Goal: Browse casually: Explore the website without a specific task or goal

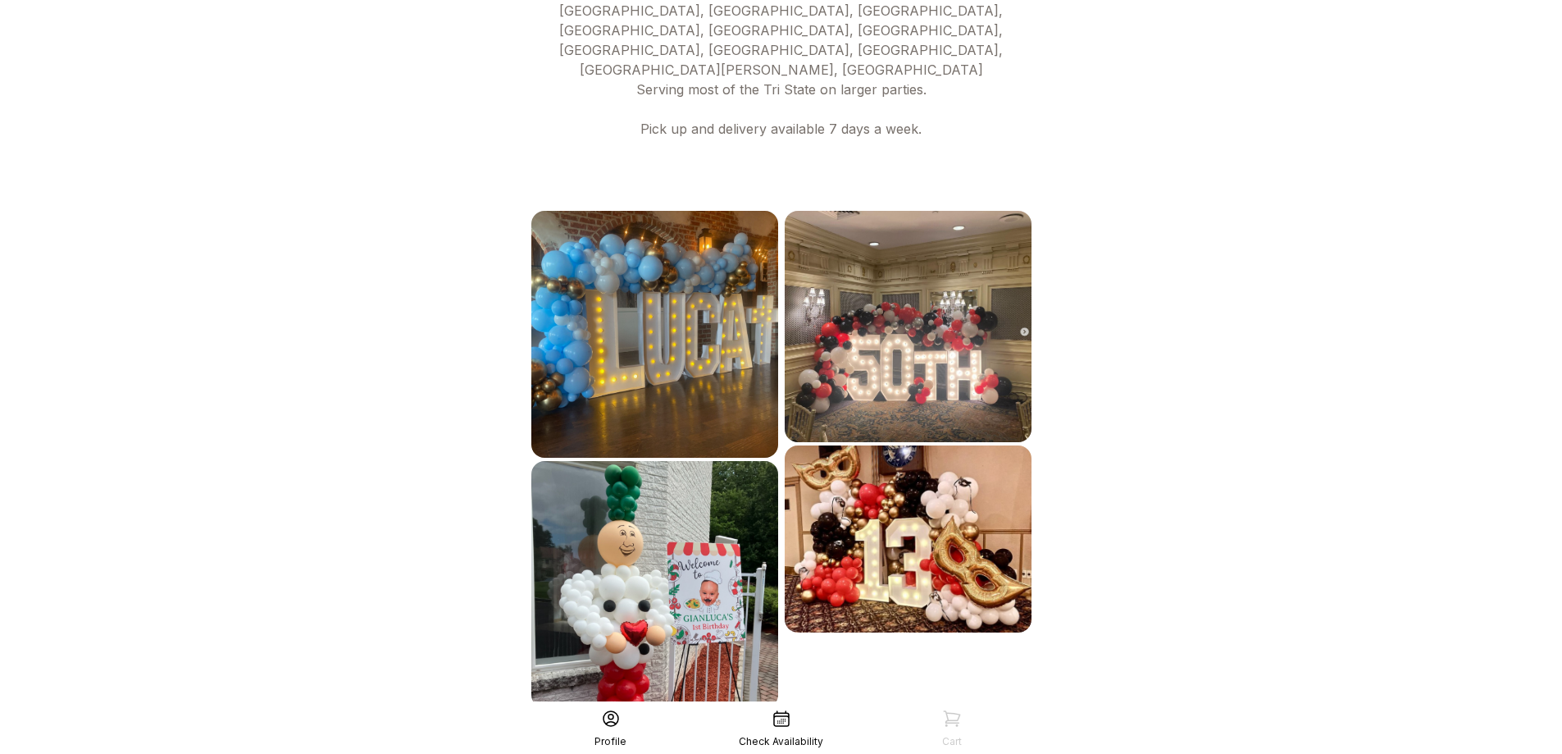
scroll to position [796, 0]
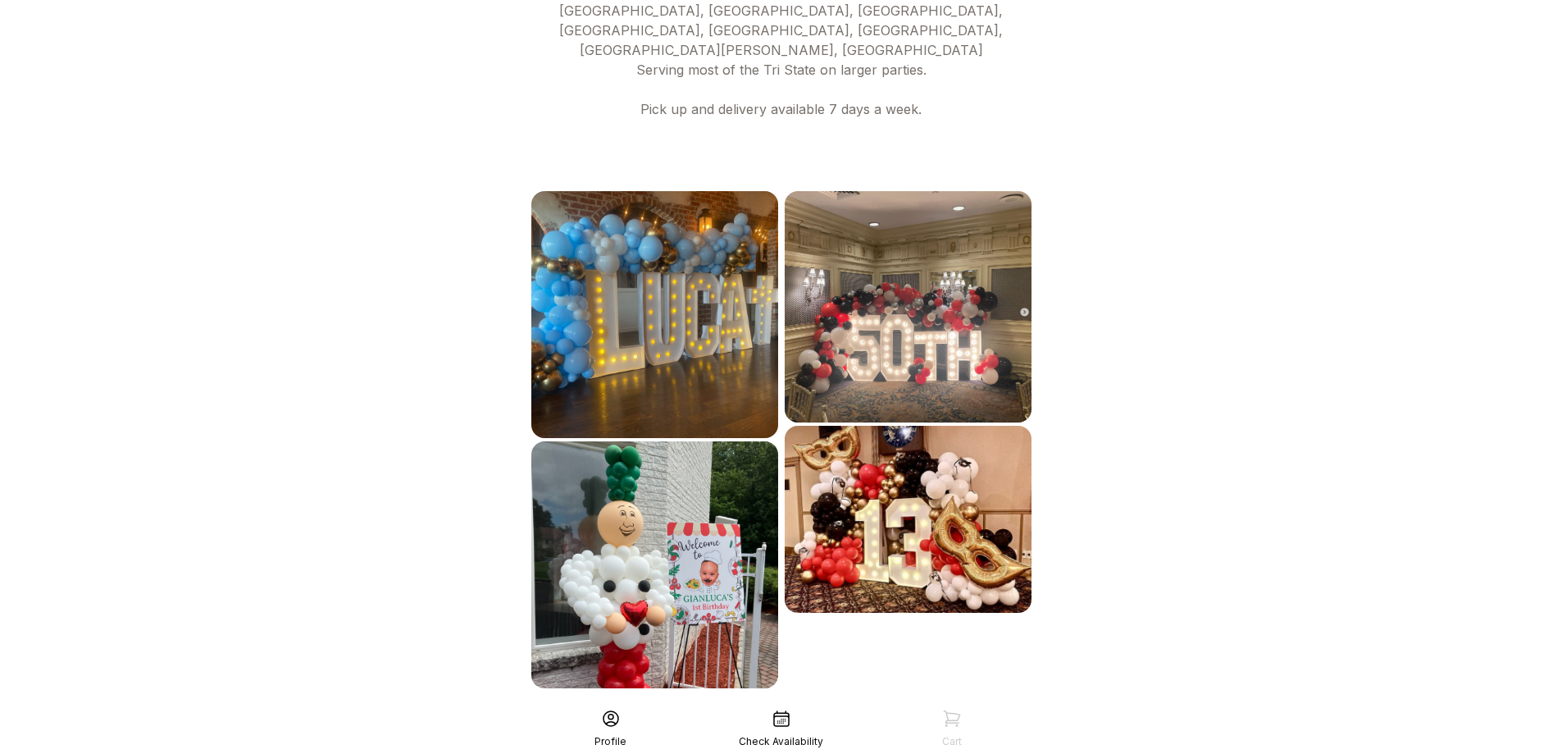
click at [802, 704] on div "See More" at bounding box center [781, 723] width 507 height 39
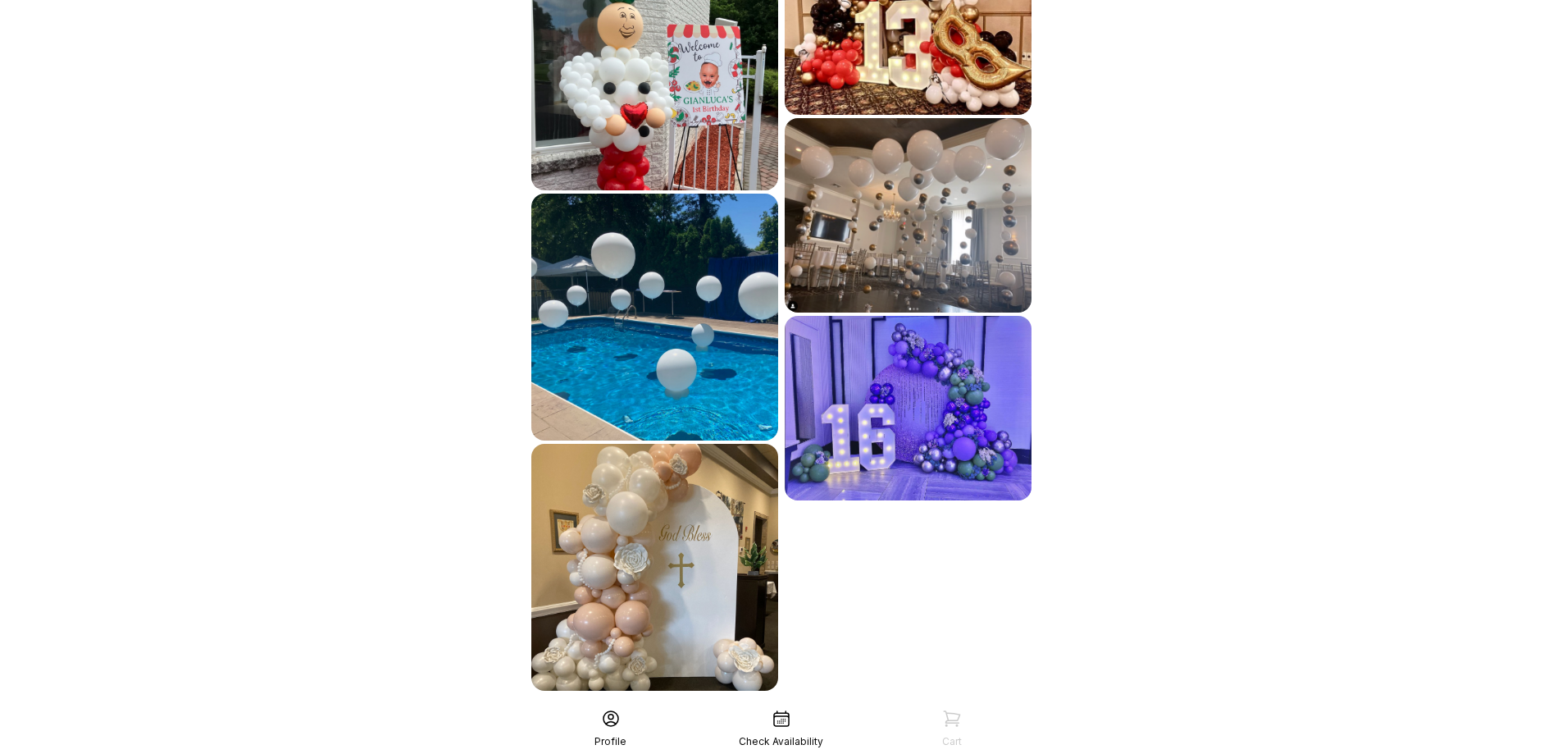
scroll to position [1297, 0]
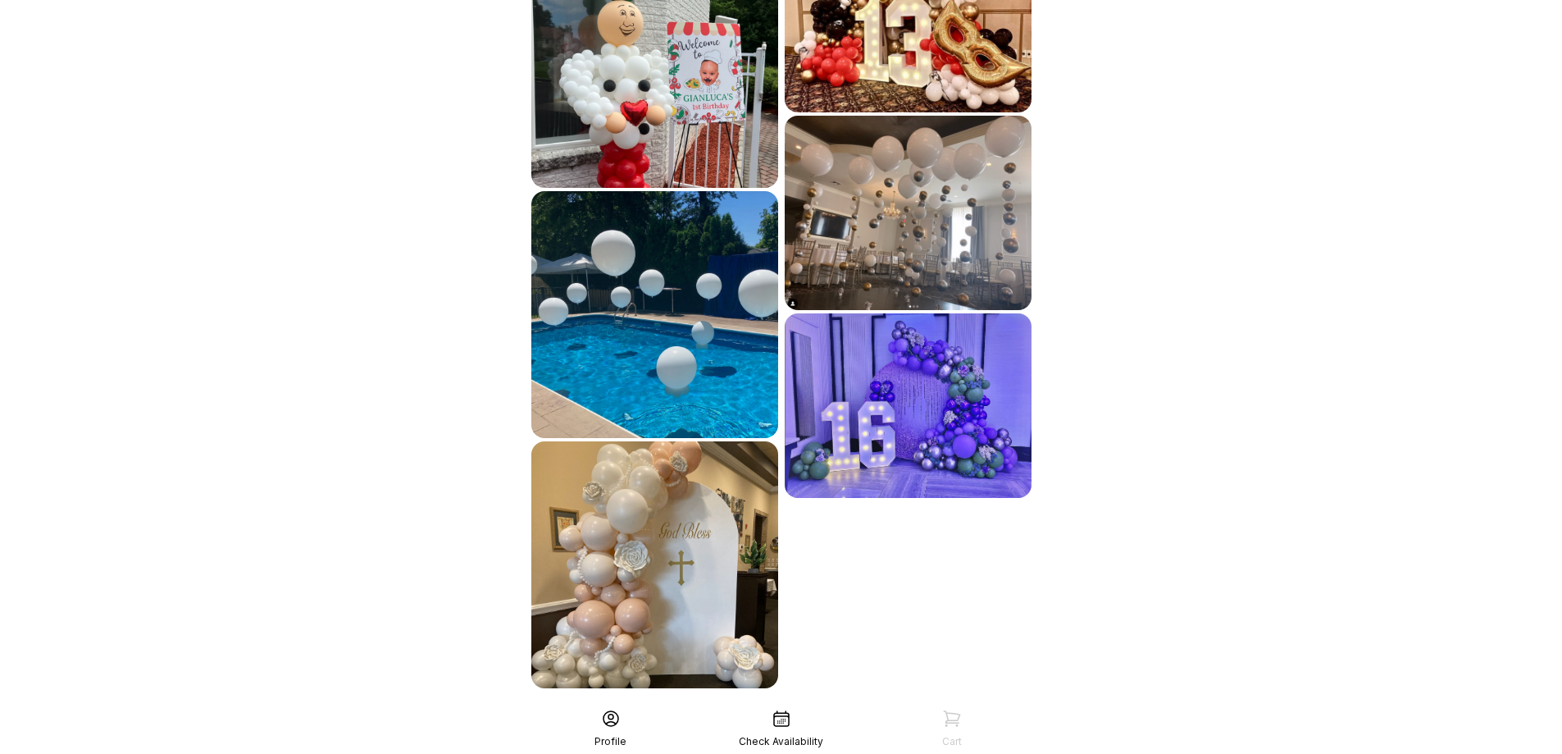
click at [818, 704] on div "See More" at bounding box center [781, 723] width 507 height 39
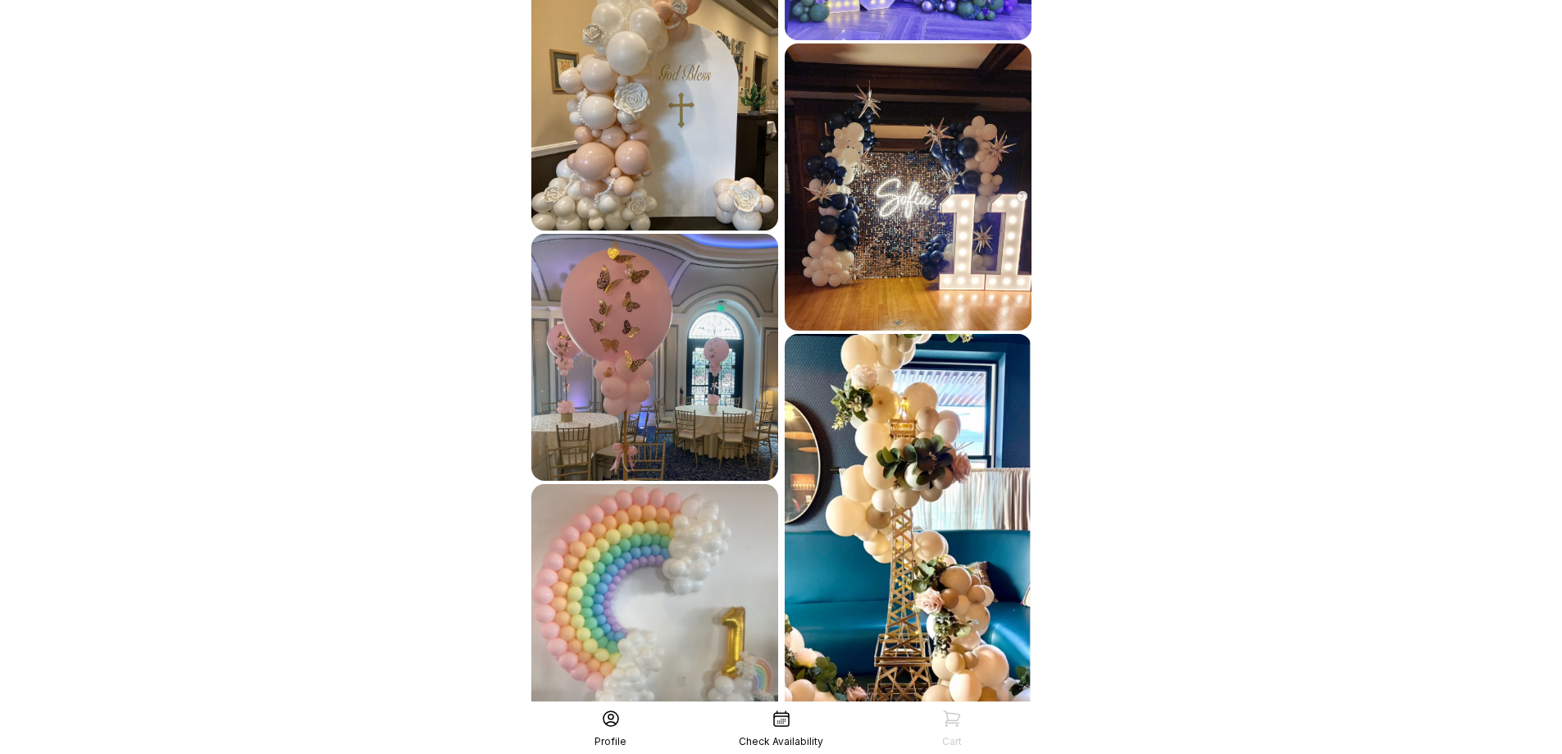
scroll to position [1799, 0]
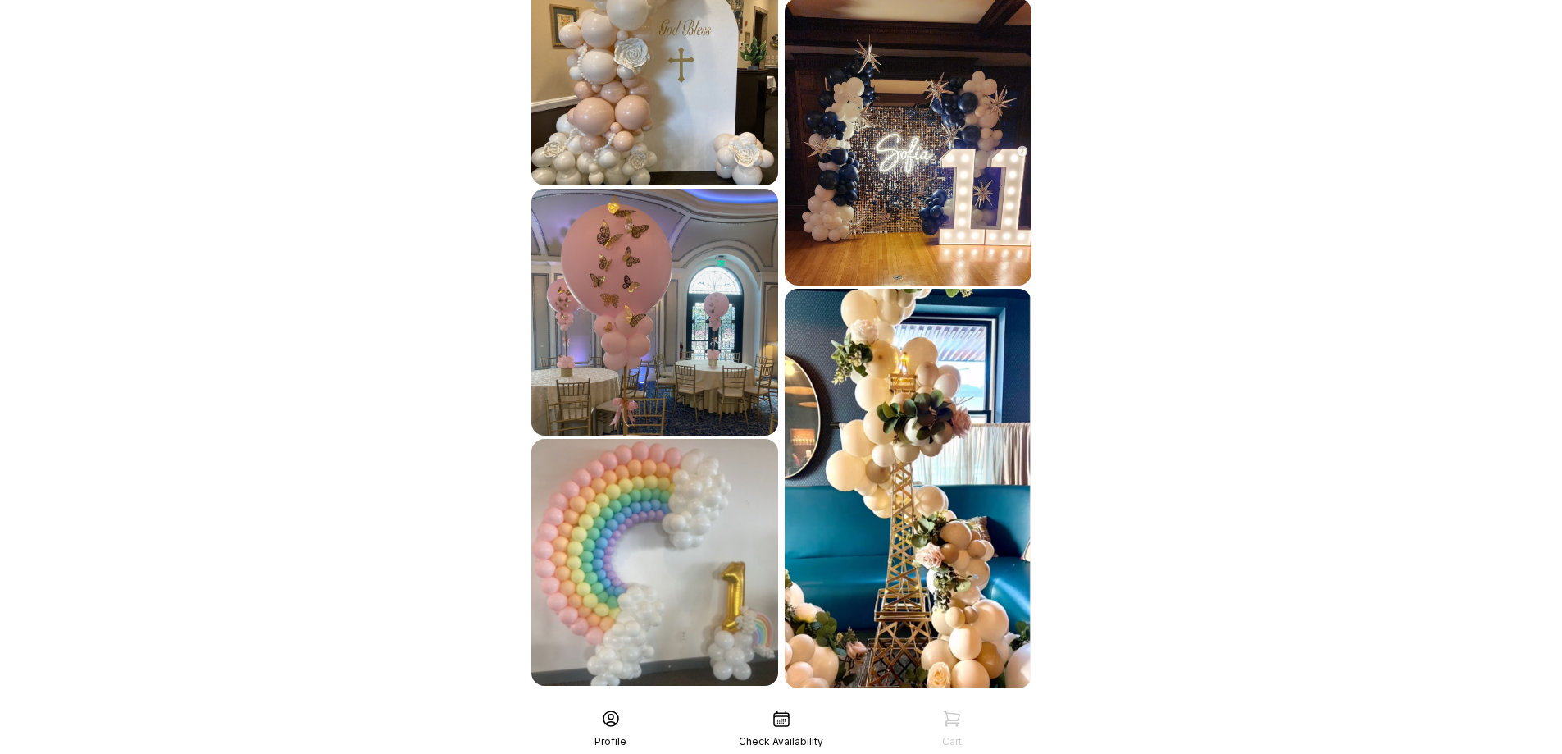
click at [818, 704] on div "See More" at bounding box center [781, 723] width 507 height 39
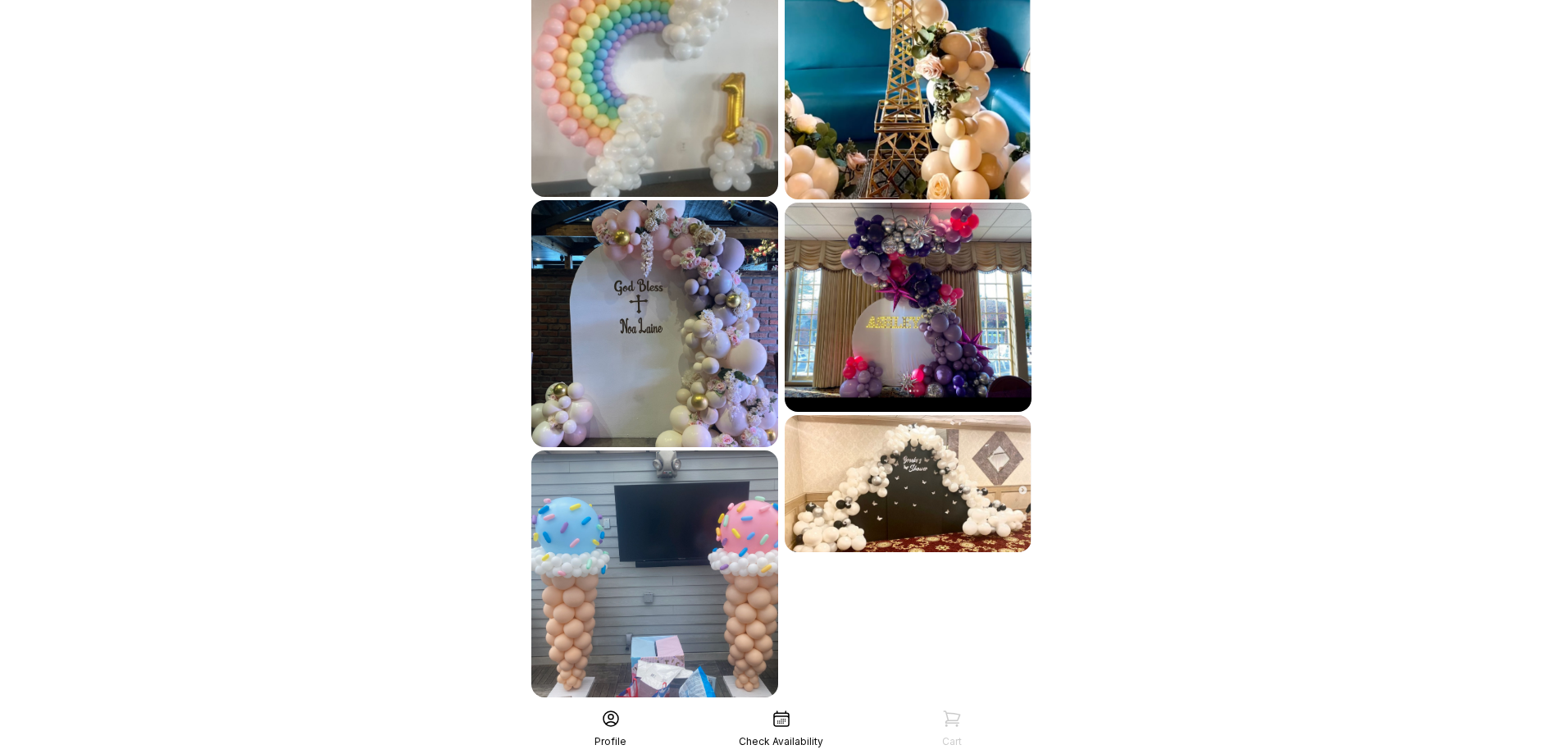
scroll to position [2297, 0]
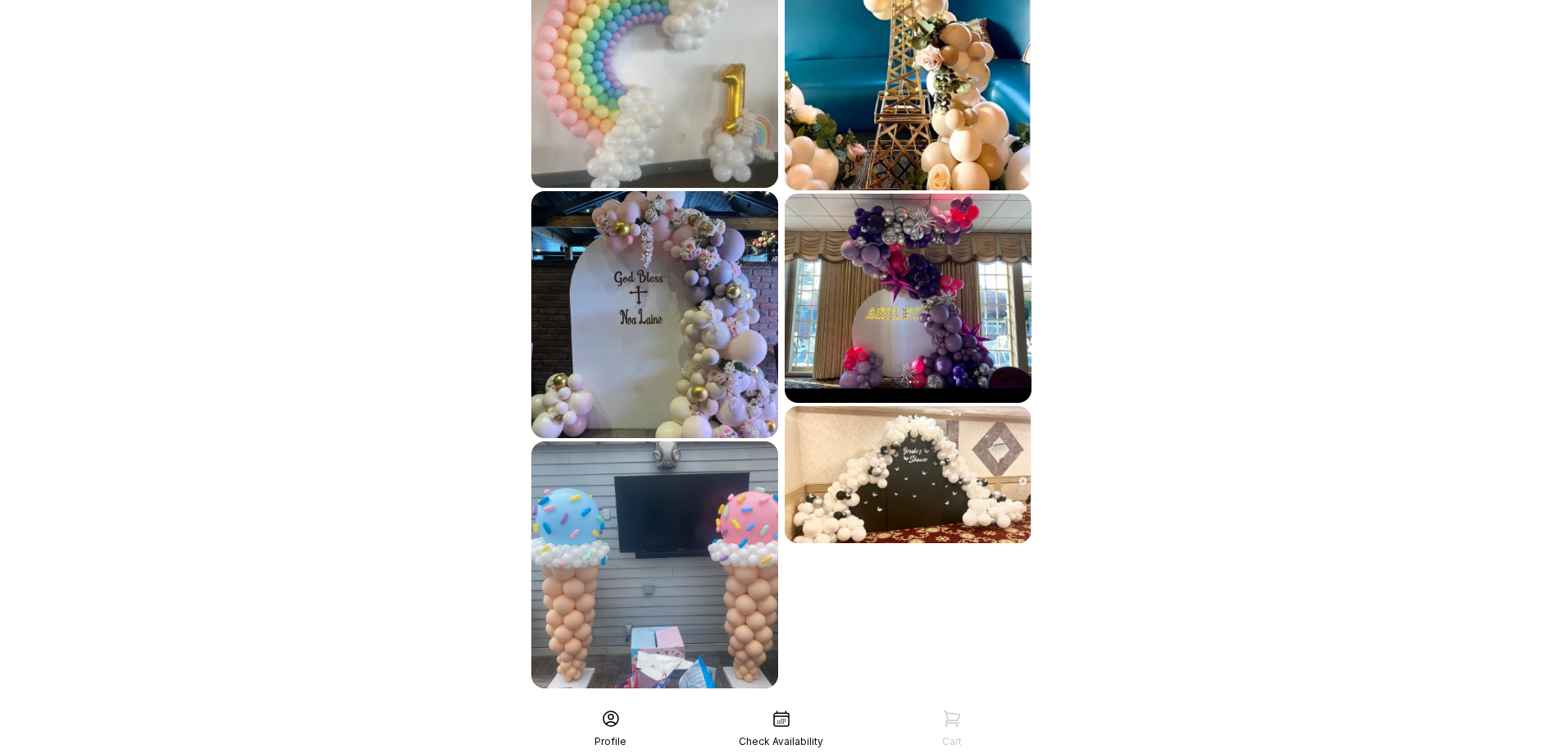
click at [818, 704] on div "See More" at bounding box center [781, 723] width 507 height 39
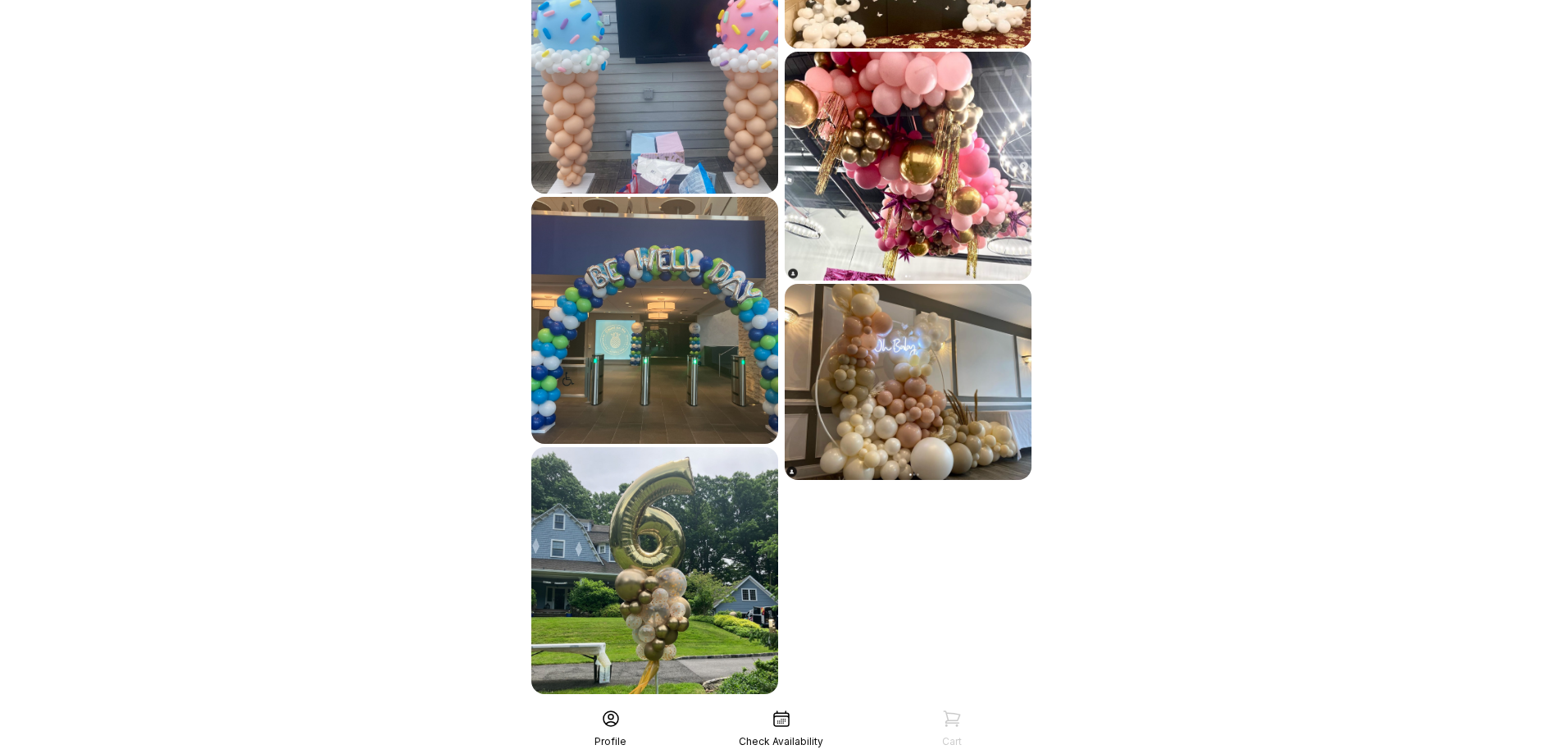
scroll to position [2797, 0]
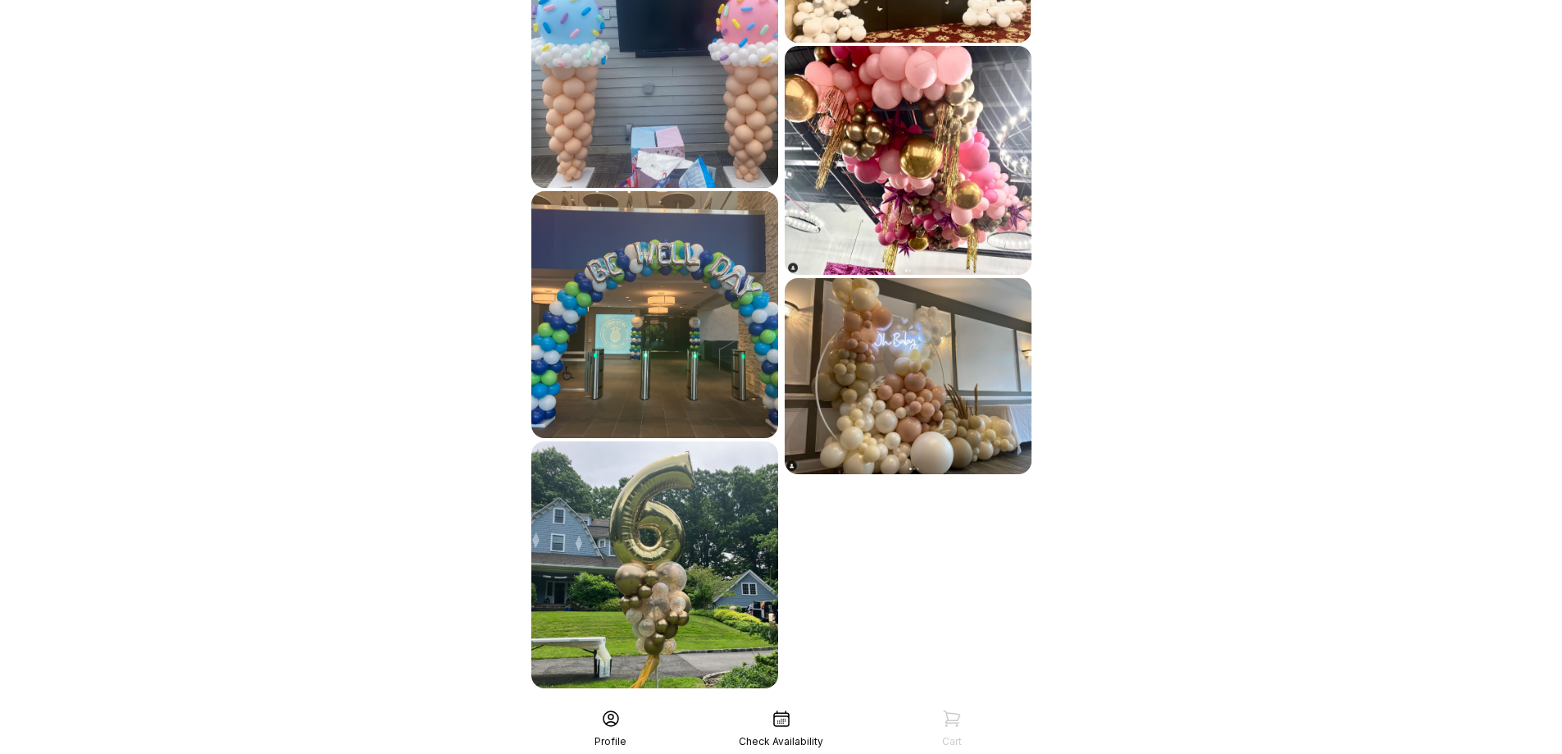
click at [813, 704] on div "See More" at bounding box center [781, 723] width 507 height 39
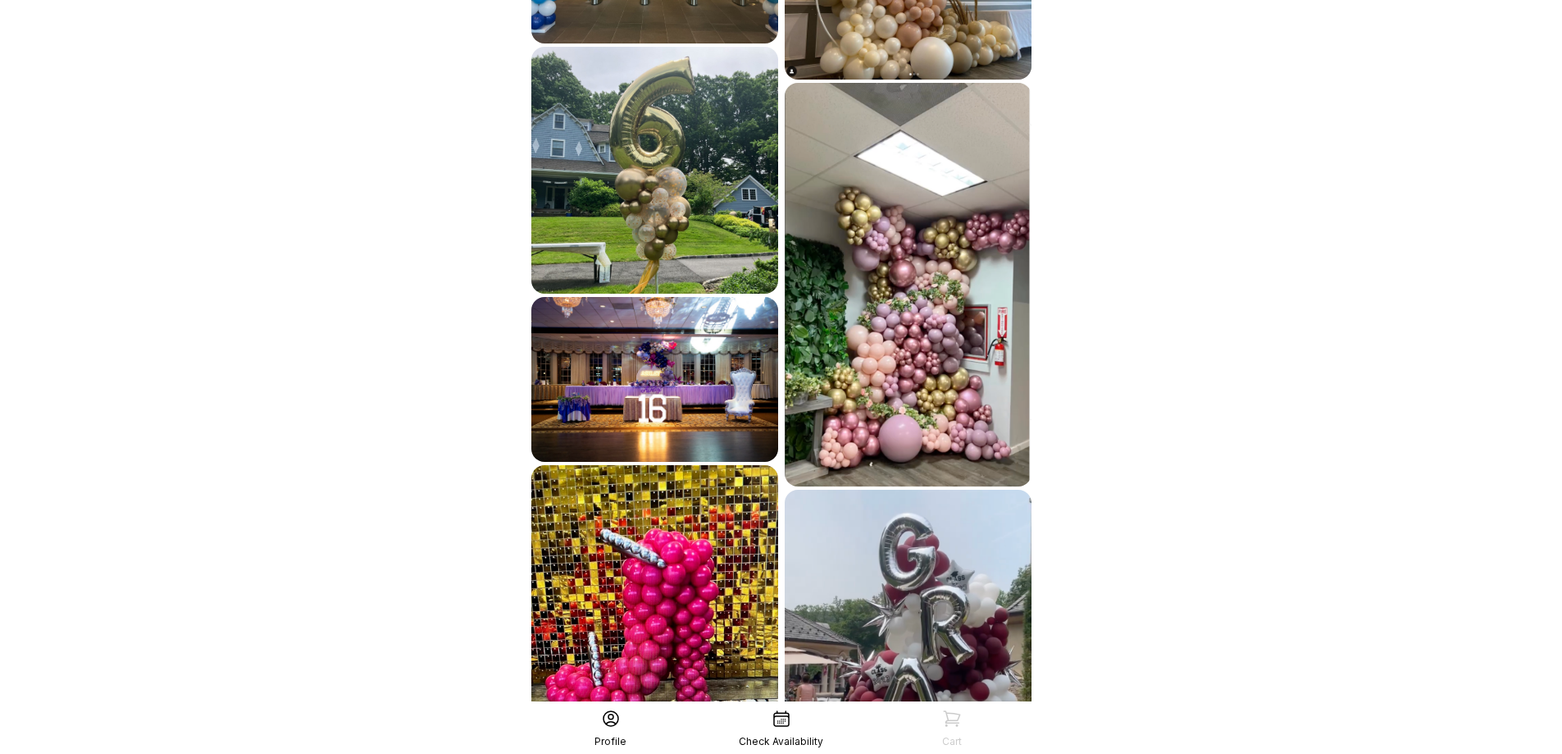
scroll to position [3289, 0]
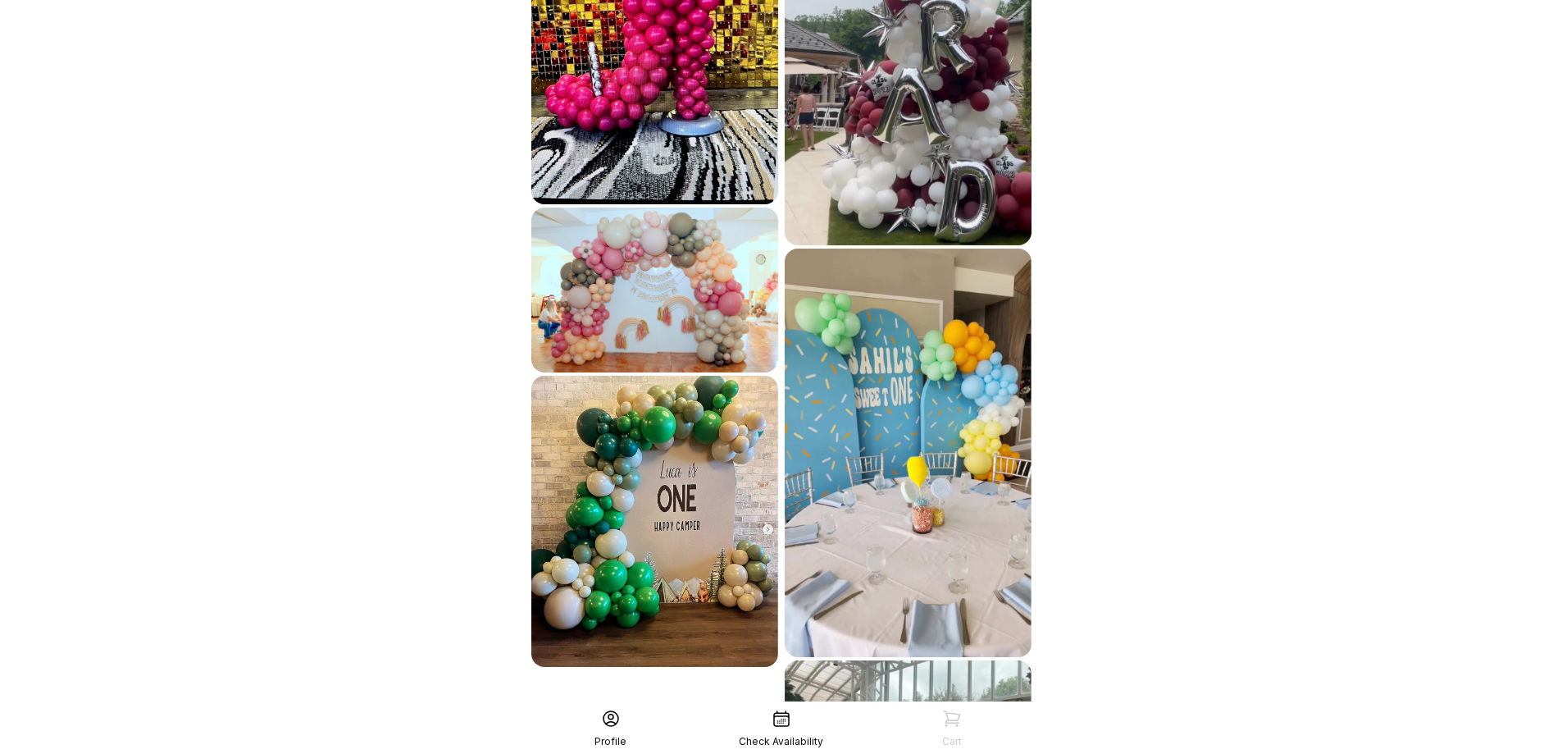
scroll to position [3940, 0]
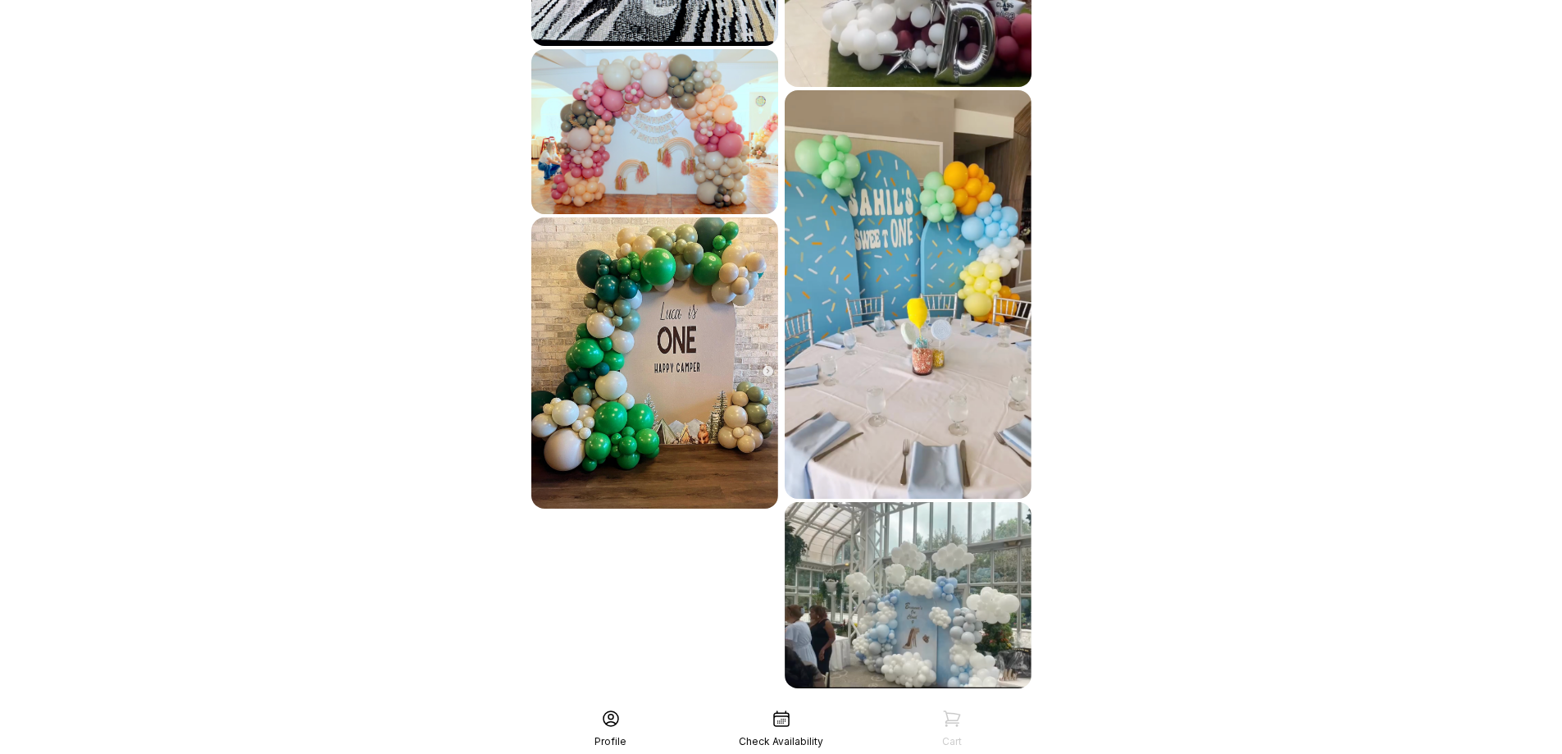
click at [827, 704] on div "See More" at bounding box center [781, 723] width 507 height 39
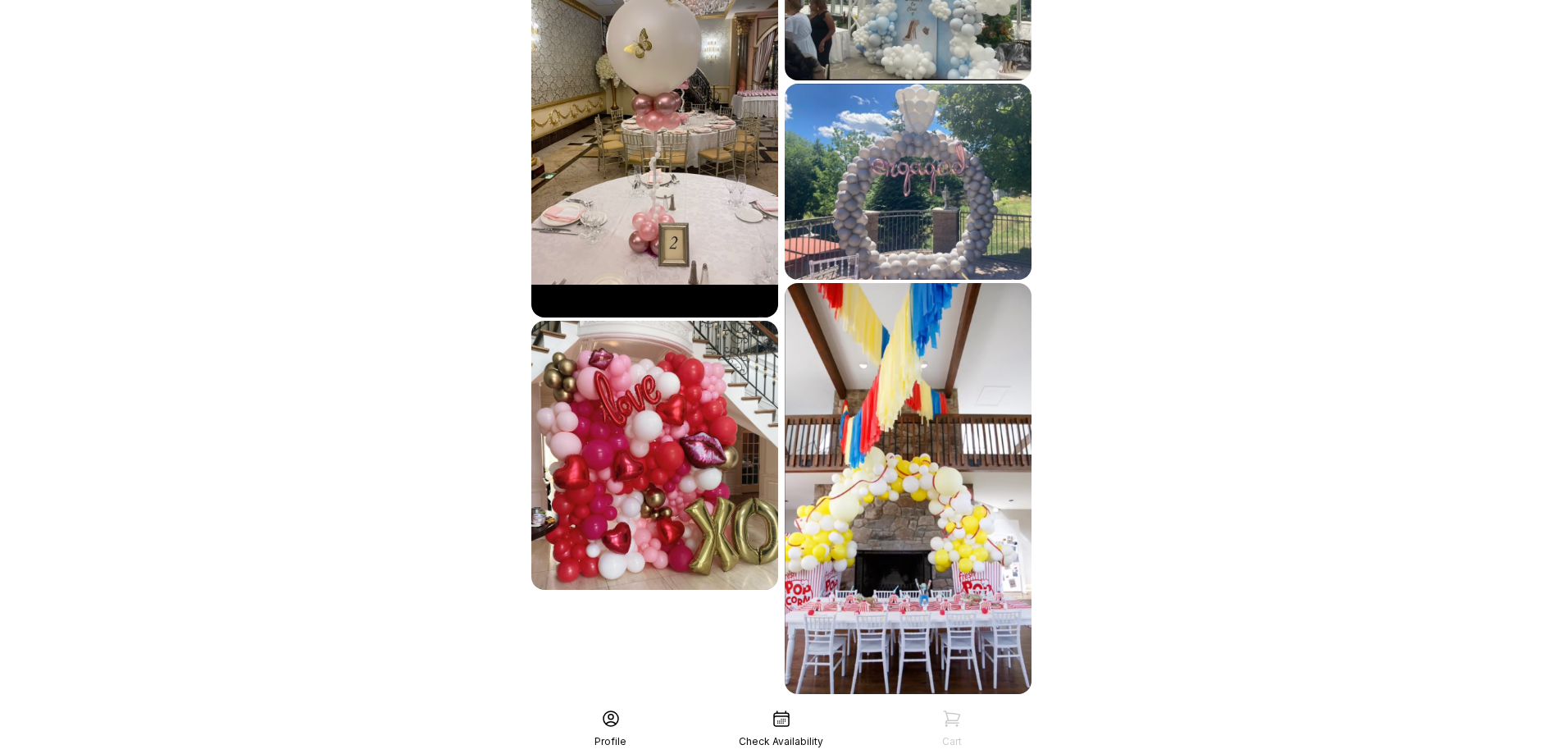
scroll to position [4553, 0]
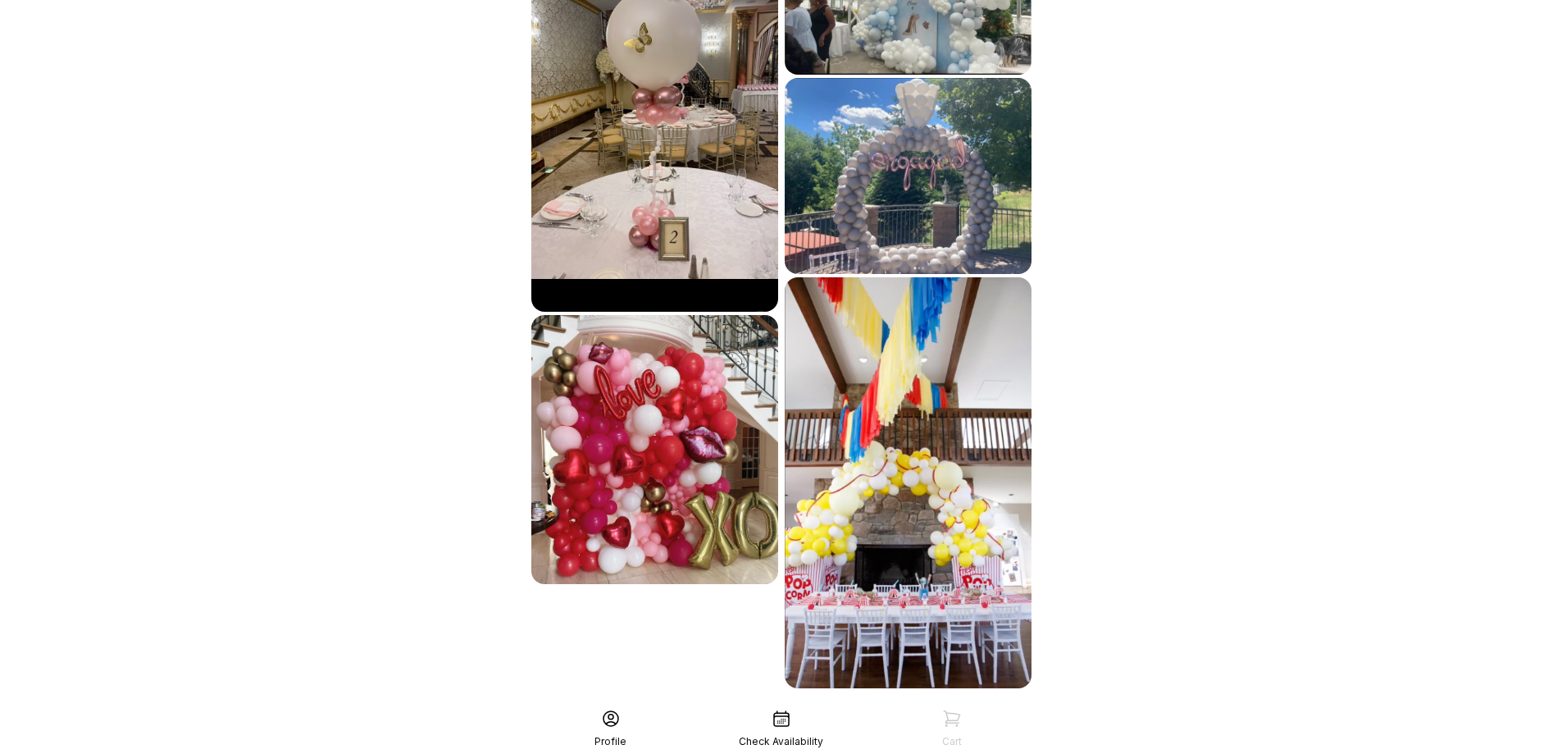
click at [816, 704] on div "See More" at bounding box center [781, 723] width 507 height 39
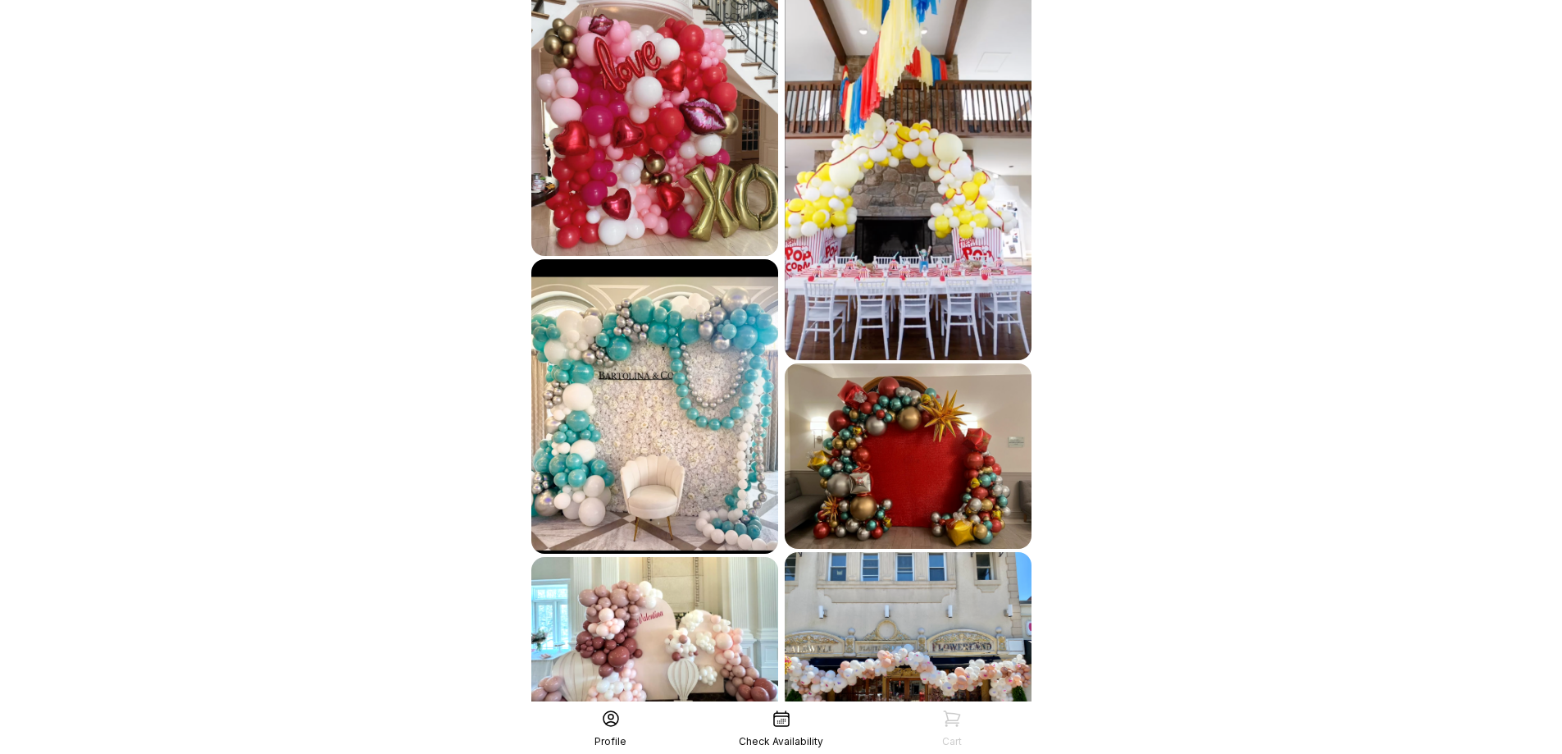
scroll to position [4961, 0]
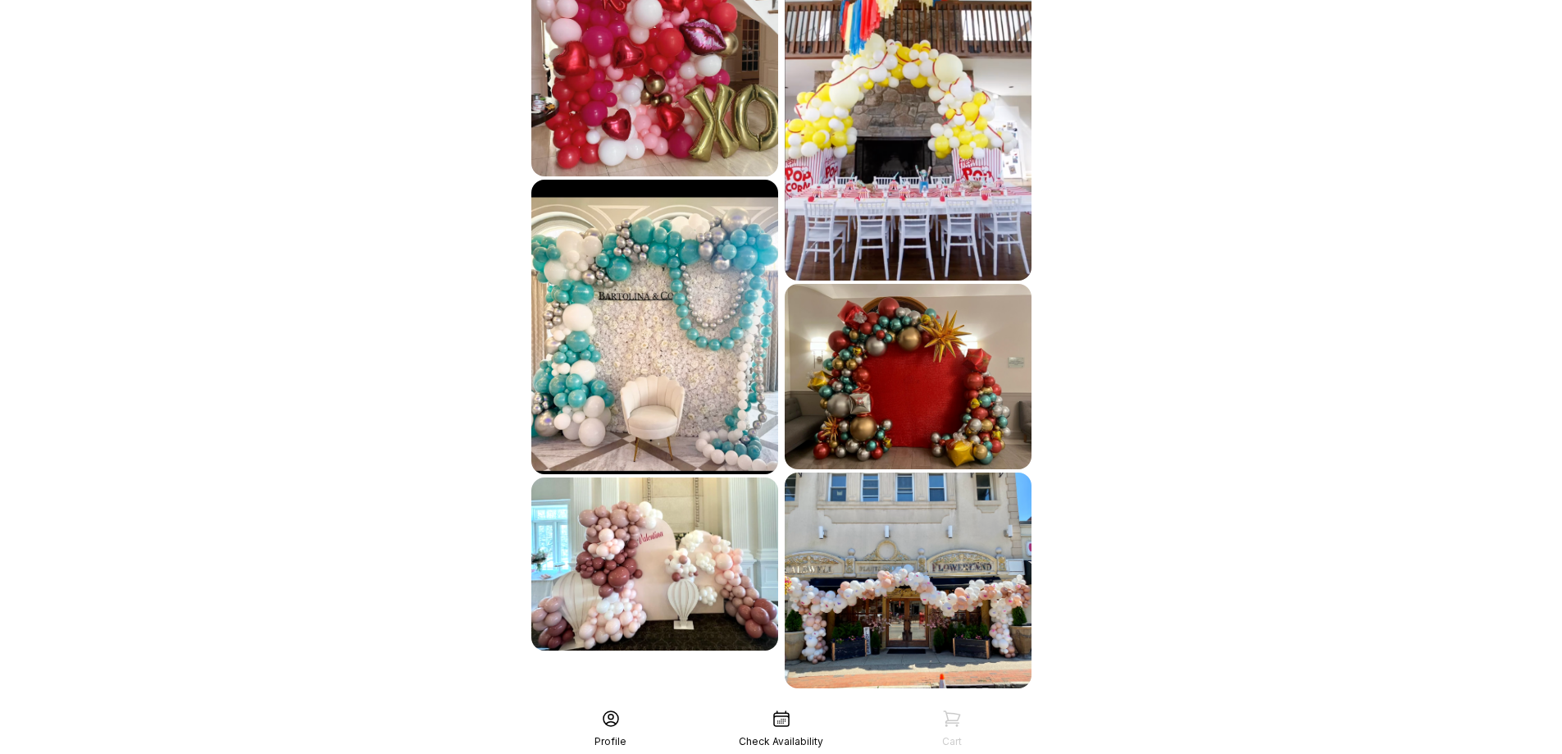
click at [816, 704] on div "See More" at bounding box center [781, 723] width 507 height 39
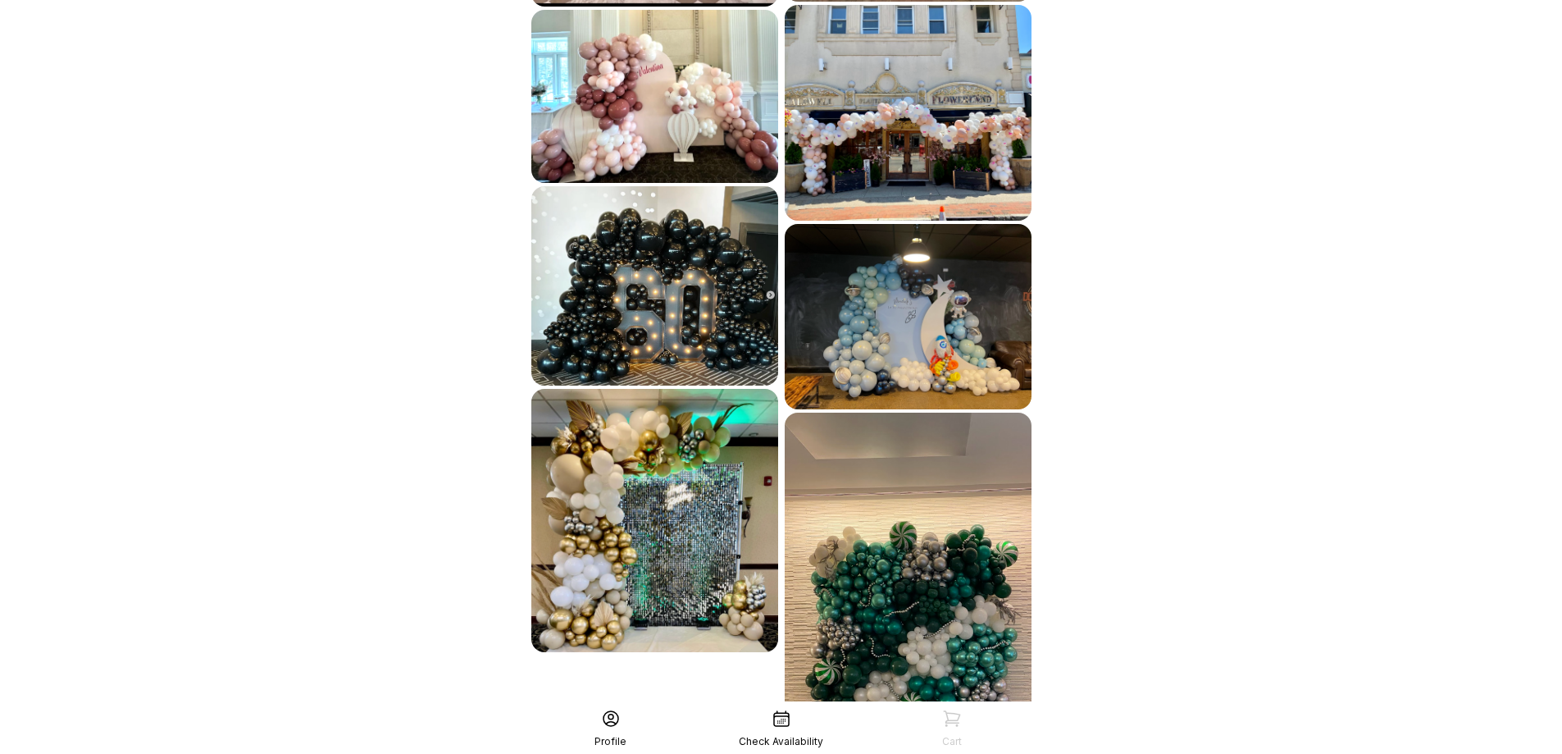
scroll to position [5482, 0]
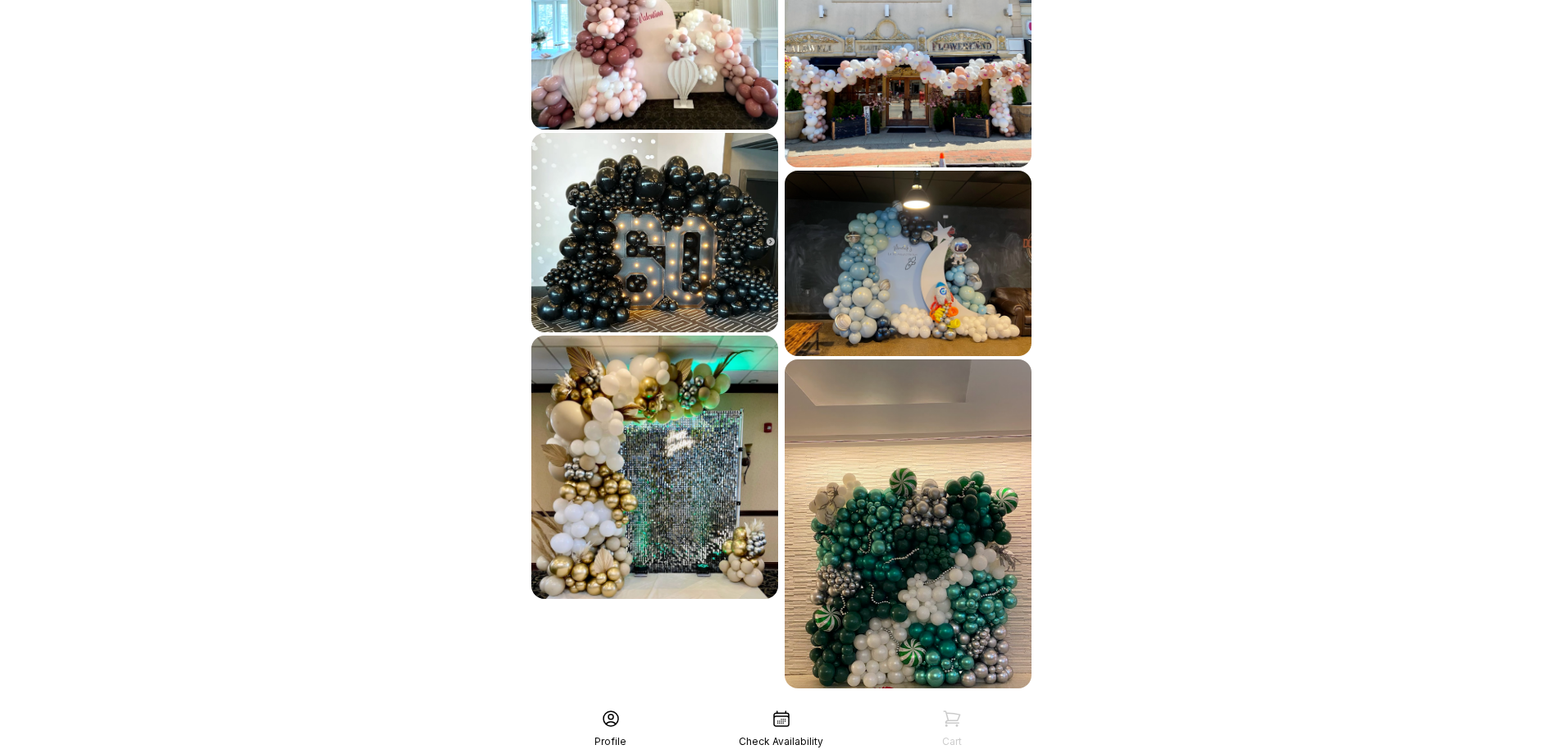
click at [816, 704] on div "See More" at bounding box center [781, 723] width 507 height 39
click at [678, 133] on img at bounding box center [654, 233] width 247 height 200
